Goal: Task Accomplishment & Management: Manage account settings

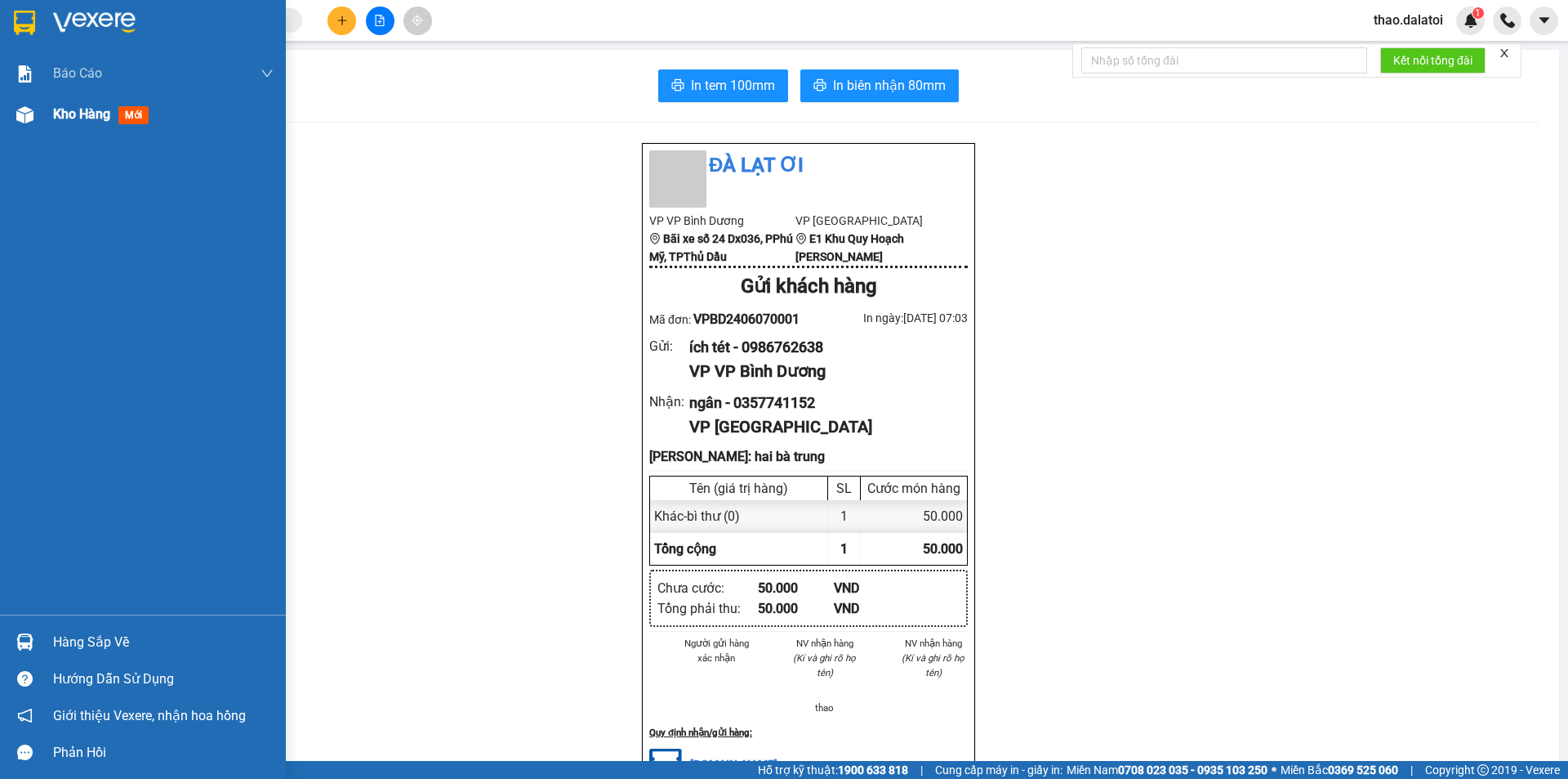
drag, startPoint x: 83, startPoint y: 124, endPoint x: 93, endPoint y: 120, distance: 10.8
click at [83, 123] on div "Kho hàng mới" at bounding box center [104, 113] width 102 height 20
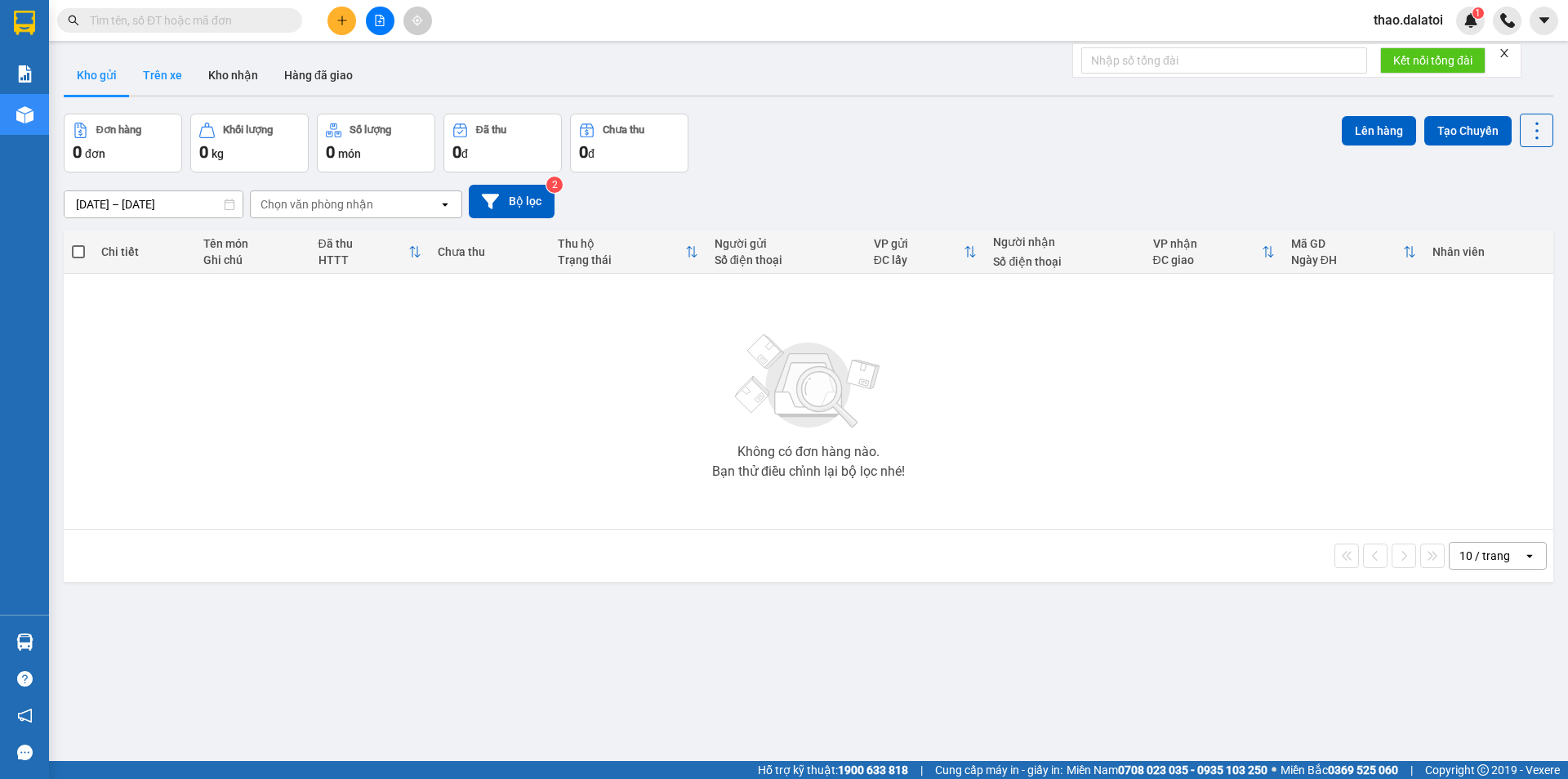
click at [164, 79] on button "Trên xe" at bounding box center [162, 75] width 65 height 39
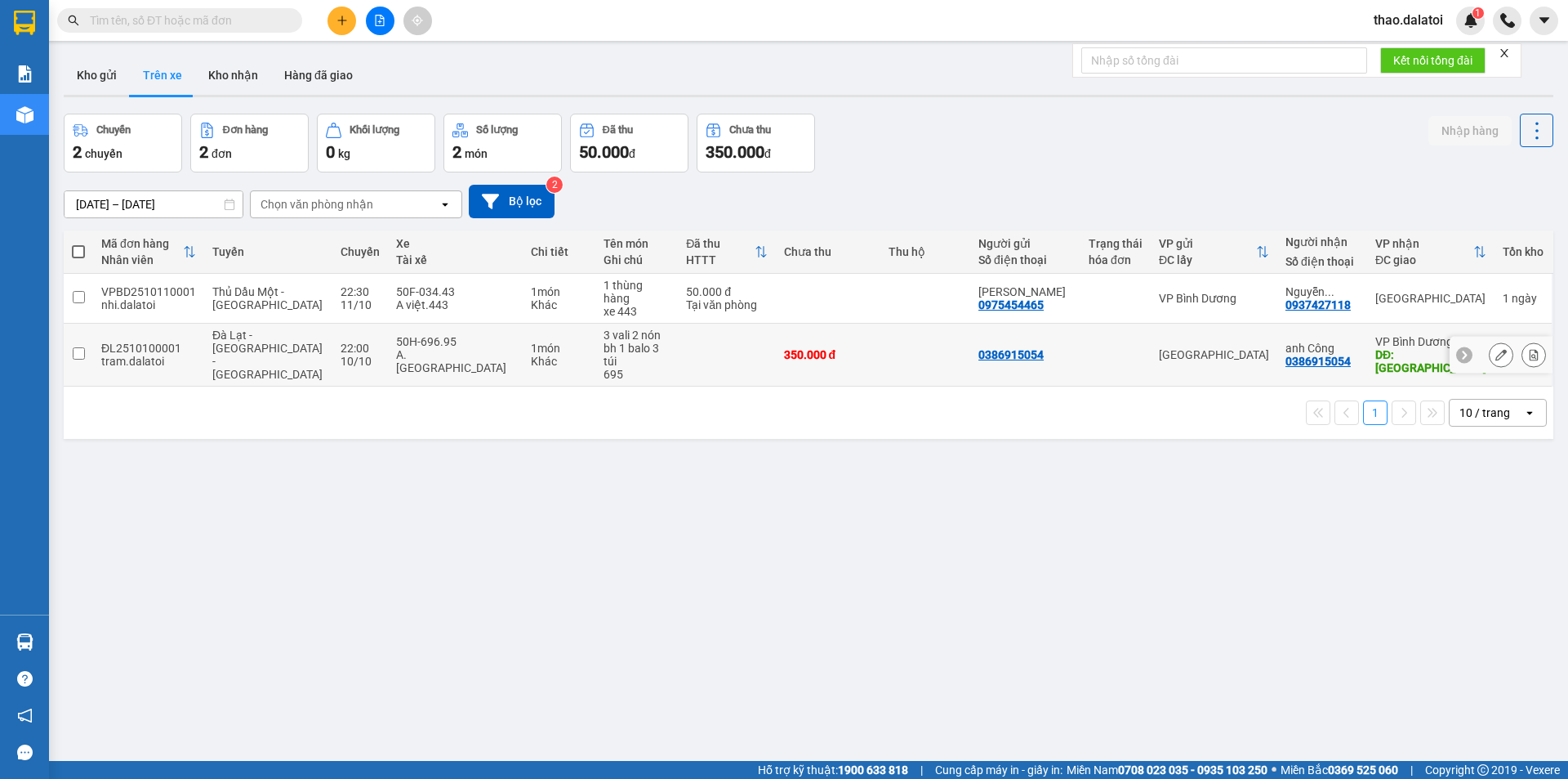
drag, startPoint x: 79, startPoint y: 331, endPoint x: 277, endPoint y: 300, distance: 200.4
click at [82, 347] on input "checkbox" at bounding box center [78, 353] width 12 height 12
checkbox input "true"
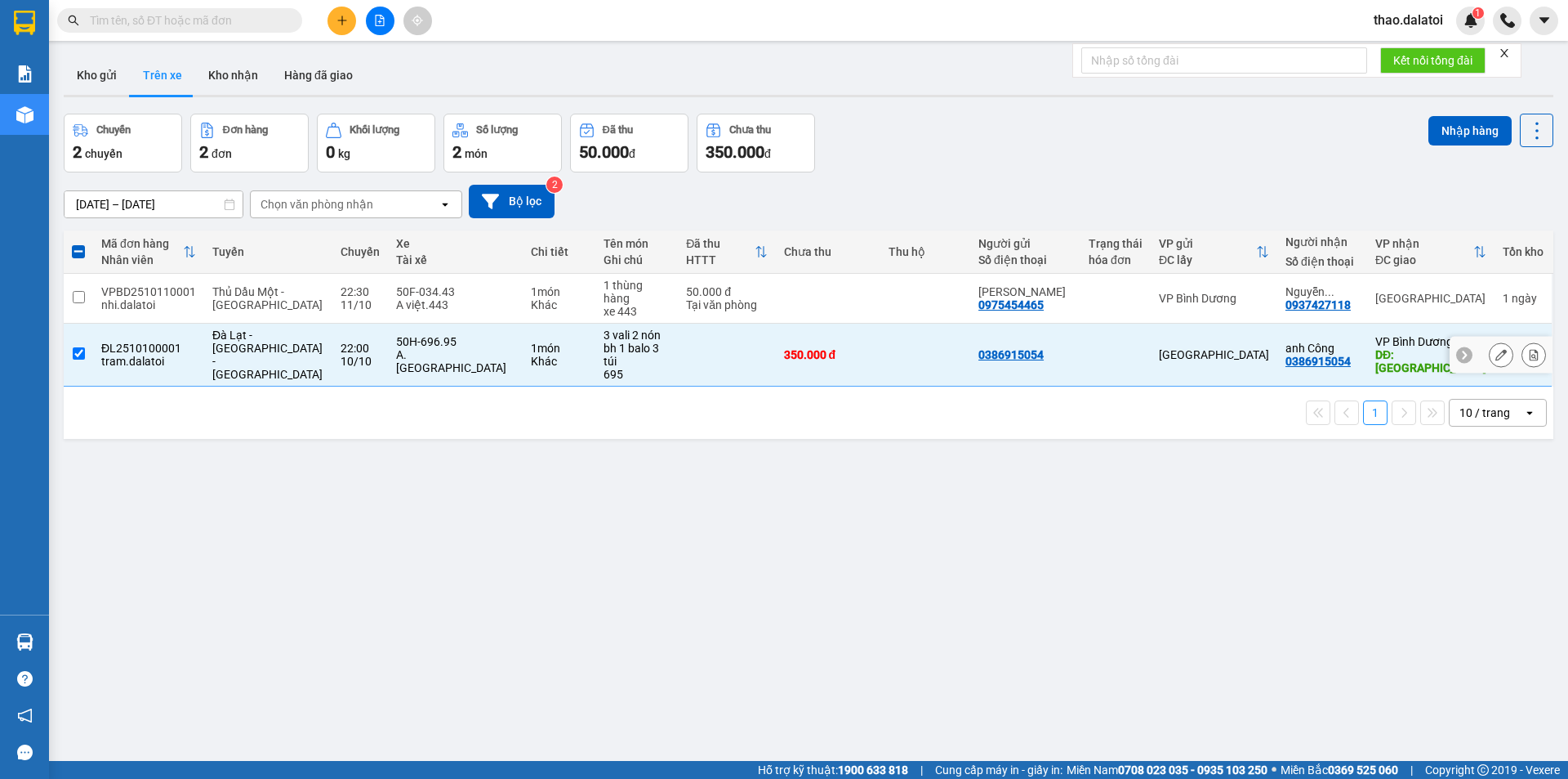
click at [1496, 349] on icon at bounding box center [1501, 354] width 11 height 11
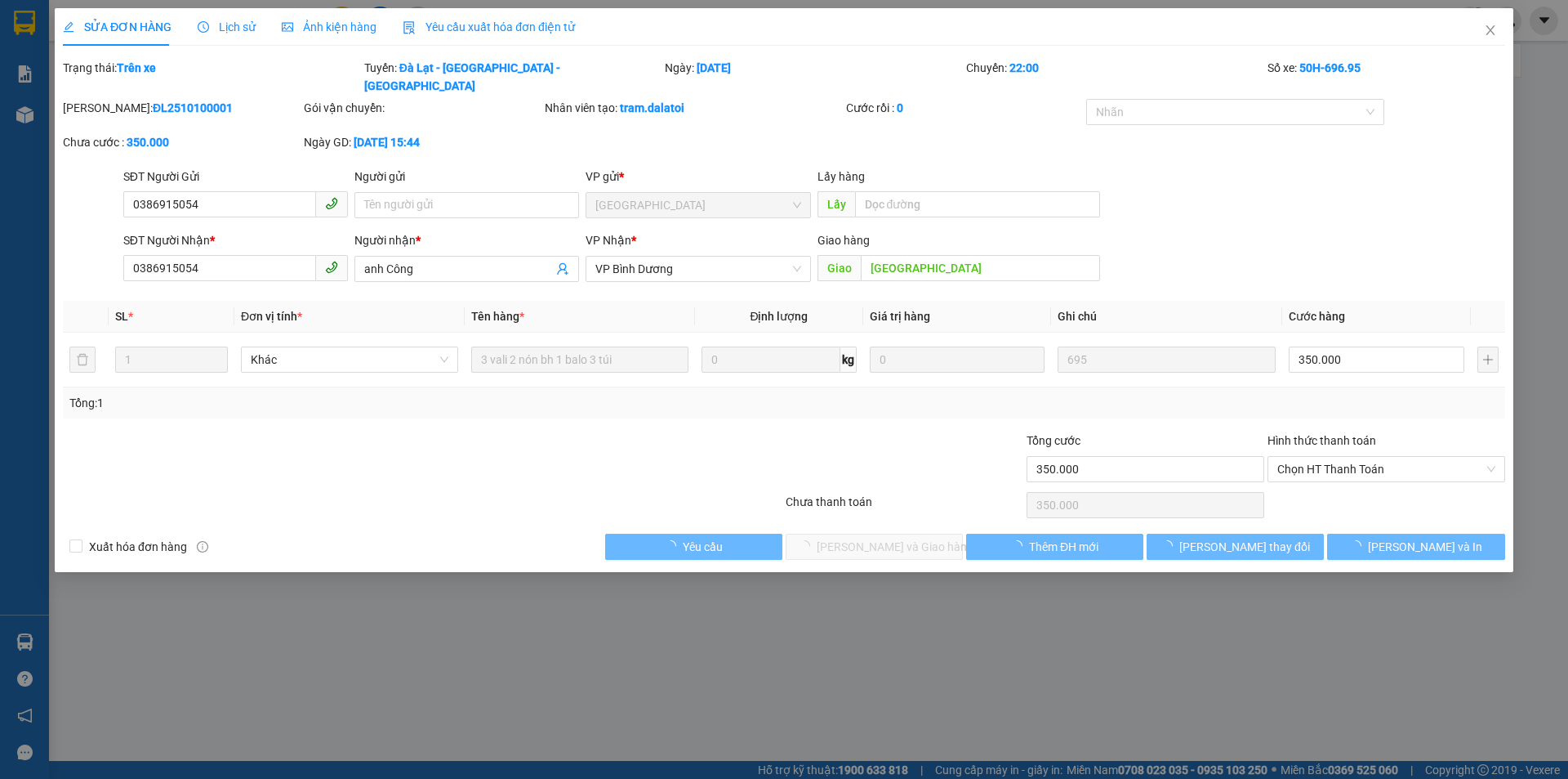
type input "0386915054"
type input "anh Công"
type input "[GEOGRAPHIC_DATA]"
type input "350.000"
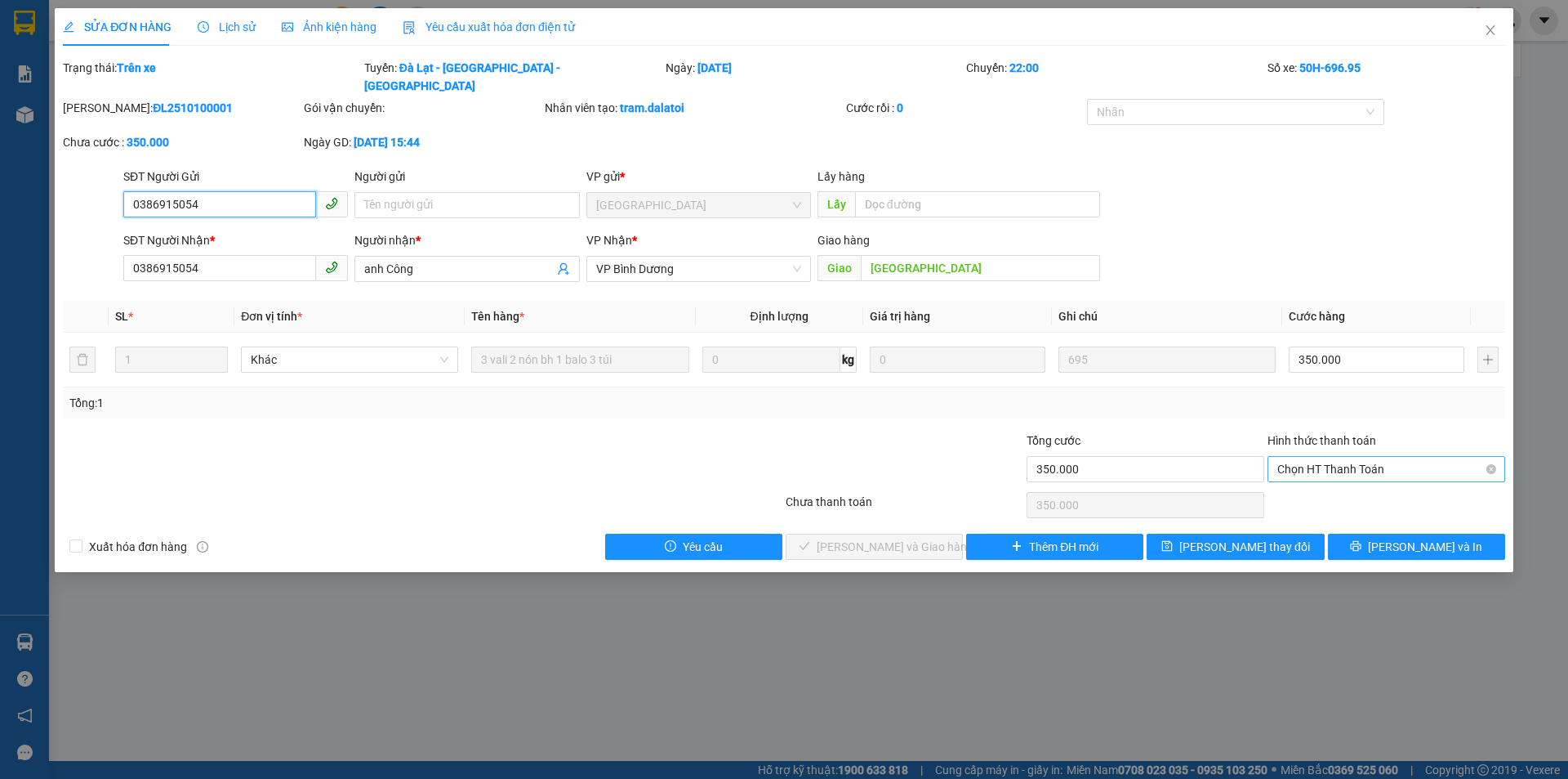
click at [1337, 457] on span "Chọn HT Thanh Toán" at bounding box center [1387, 469] width 218 height 24
click at [1320, 489] on div "Tại văn phòng" at bounding box center [1387, 483] width 218 height 18
type input "0"
click at [875, 537] on span "[PERSON_NAME] và Giao hàng" at bounding box center [896, 546] width 157 height 18
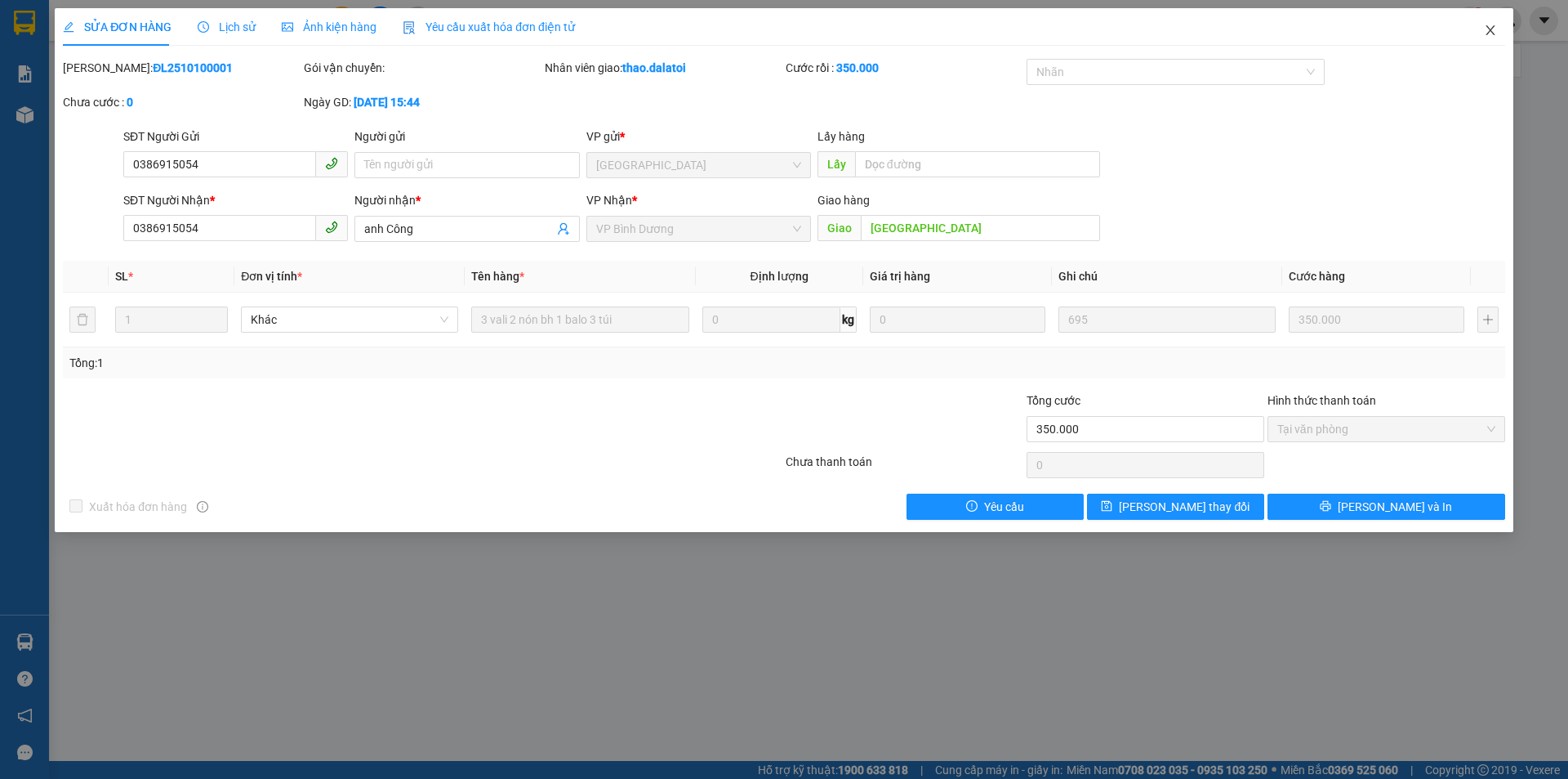
click at [1490, 31] on icon "close" at bounding box center [1490, 30] width 9 height 10
